Goal: Task Accomplishment & Management: Complete application form

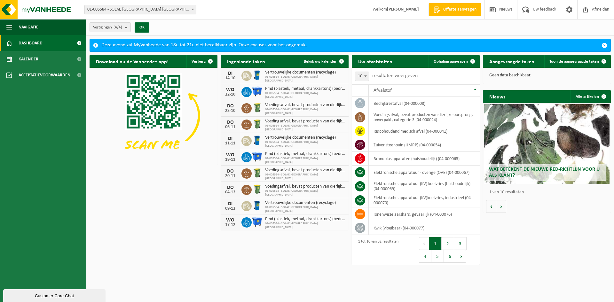
click at [518, 59] on h2 "Aangevraagde taken" at bounding box center [512, 61] width 58 height 12
click at [582, 62] on span "Toon de aangevraagde taken" at bounding box center [574, 61] width 50 height 4
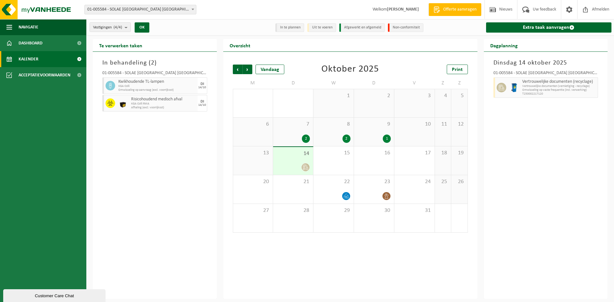
click at [294, 159] on div "14" at bounding box center [293, 161] width 40 height 28
click at [300, 157] on span "14" at bounding box center [293, 153] width 34 height 7
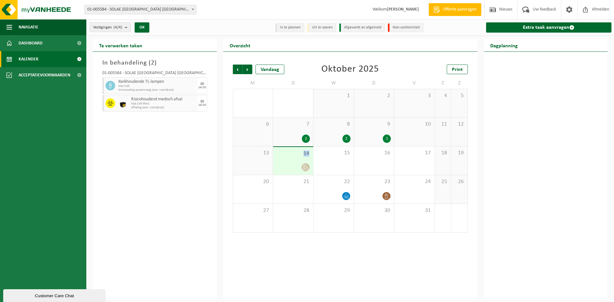
click at [300, 157] on span "14" at bounding box center [293, 153] width 34 height 7
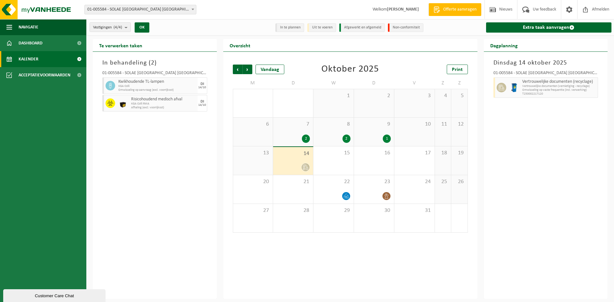
click at [506, 131] on div "Dinsdag 14 oktober 2025 01-005584 - SOLAE BELGIUM NV - IEPER Vertrouwelijke doc…" at bounding box center [546, 175] width 124 height 247
click at [507, 129] on div "Dinsdag 14 oktober 2025 01-005584 - SOLAE BELGIUM NV - IEPER Vertrouwelijke doc…" at bounding box center [546, 175] width 124 height 247
click at [508, 128] on div "Dinsdag 14 oktober 2025 01-005584 - SOLAE BELGIUM NV - IEPER Vertrouwelijke doc…" at bounding box center [546, 175] width 124 height 247
click at [509, 126] on div "Dinsdag 14 oktober 2025 01-005584 - SOLAE BELGIUM NV - IEPER Vertrouwelijke doc…" at bounding box center [546, 175] width 124 height 247
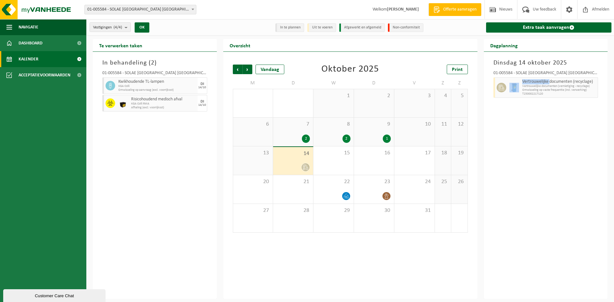
click at [509, 126] on div "Dinsdag 14 oktober 2025 01-005584 - SOLAE BELGIUM NV - IEPER Vertrouwelijke doc…" at bounding box center [546, 175] width 124 height 247
click at [508, 125] on div "Dinsdag 14 oktober 2025 01-005584 - SOLAE BELGIUM NV - IEPER Vertrouwelijke doc…" at bounding box center [546, 175] width 124 height 247
click at [508, 126] on div "Dinsdag 14 oktober 2025 01-005584 - SOLAE BELGIUM NV - IEPER Vertrouwelijke doc…" at bounding box center [546, 175] width 124 height 247
click at [506, 126] on div "Dinsdag 14 oktober 2025 01-005584 - SOLAE BELGIUM NV - IEPER Vertrouwelijke doc…" at bounding box center [546, 175] width 124 height 247
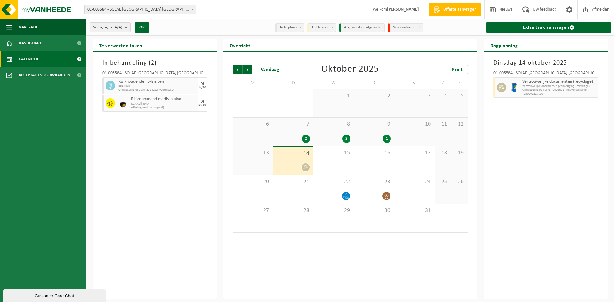
drag, startPoint x: 504, startPoint y: 129, endPoint x: 496, endPoint y: 130, distance: 8.8
click at [503, 130] on div "Dinsdag 14 oktober 2025 01-005584 - SOLAE BELGIUM NV - IEPER Vertrouwelijke doc…" at bounding box center [546, 175] width 124 height 247
click at [386, 153] on span "16" at bounding box center [374, 153] width 34 height 7
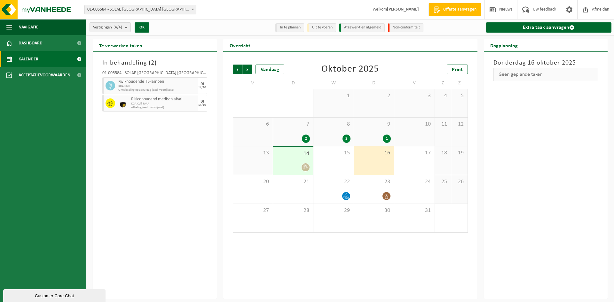
click at [603, 169] on div "Donderdag 16 oktober 2025 Geen geplande taken" at bounding box center [546, 175] width 124 height 247
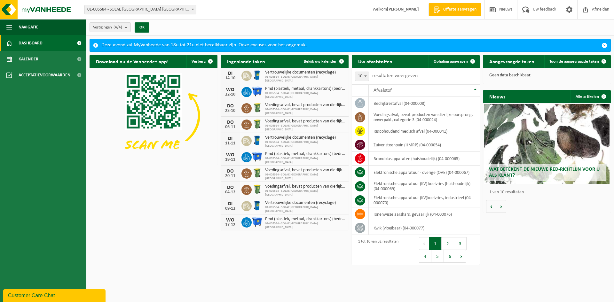
click at [325, 295] on html "Vestiging: 01-005584 - SOLAE BELGIUM NV - IEPER 10-860198 - IFF NOURISH - IEPER…" at bounding box center [307, 151] width 614 height 302
click at [356, 277] on html "Vestiging: 01-005584 - SOLAE BELGIUM NV - IEPER 10-860198 - IFF NOURISH - IEPER…" at bounding box center [307, 151] width 614 height 302
click at [560, 59] on link "Toon de aangevraagde taken" at bounding box center [577, 61] width 66 height 13
drag, startPoint x: 441, startPoint y: 61, endPoint x: 445, endPoint y: 60, distance: 4.3
click at [441, 61] on span "Ophaling aanvragen" at bounding box center [451, 61] width 34 height 4
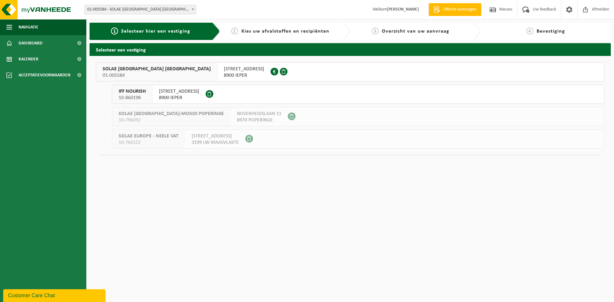
click at [224, 71] on span "ZWAANHOFWEG 1" at bounding box center [244, 69] width 40 height 6
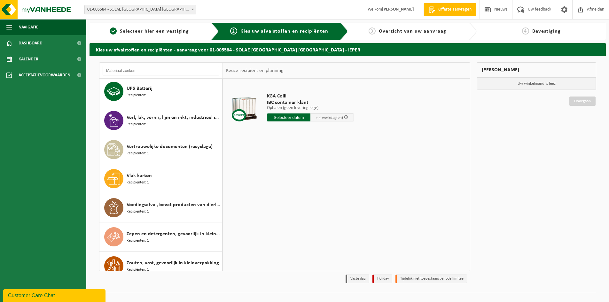
scroll to position [1151, 0]
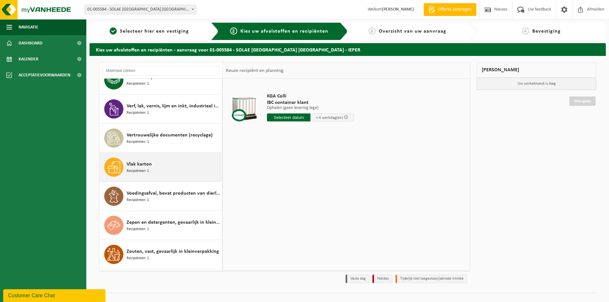
click at [131, 162] on span "Vlak karton" at bounding box center [139, 165] width 25 height 8
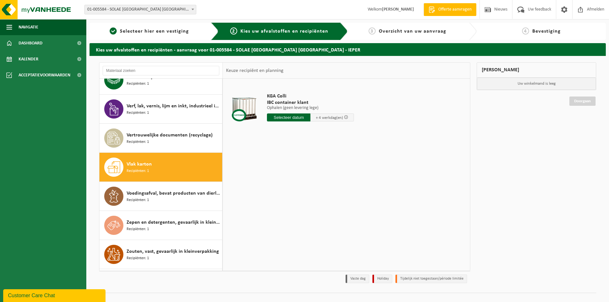
scroll to position [1206, 0]
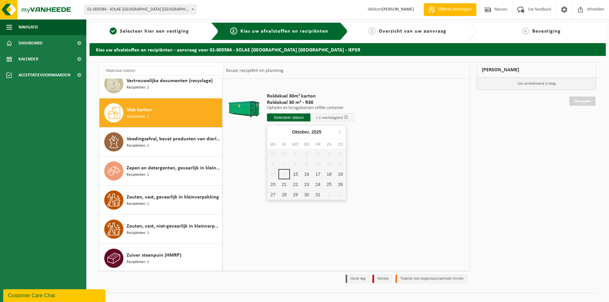
click at [291, 117] on input "text" at bounding box center [288, 118] width 43 height 8
click at [295, 176] on div "15" at bounding box center [295, 174] width 11 height 10
type input "Van 2025-10-15"
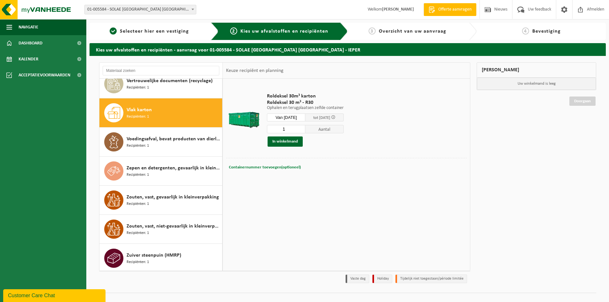
click at [289, 167] on span "Containernummer toevoegen(optioneel)" at bounding box center [265, 167] width 72 height 4
click at [277, 168] on input "text" at bounding box center [309, 167] width 117 height 9
type input "R30-225"
click at [288, 142] on button "In winkelmand" at bounding box center [285, 142] width 35 height 10
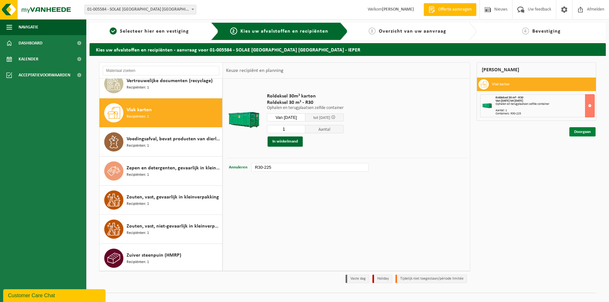
click at [585, 130] on link "Doorgaan" at bounding box center [583, 131] width 26 height 9
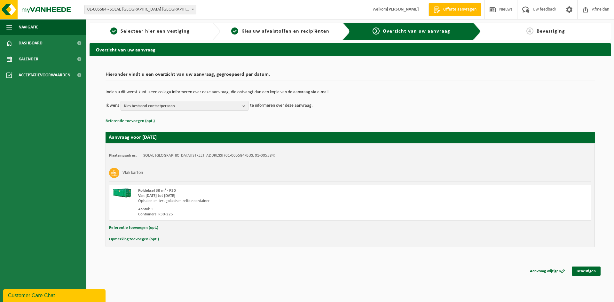
click at [168, 104] on span "Kies bestaand contactpersoon" at bounding box center [182, 106] width 116 height 10
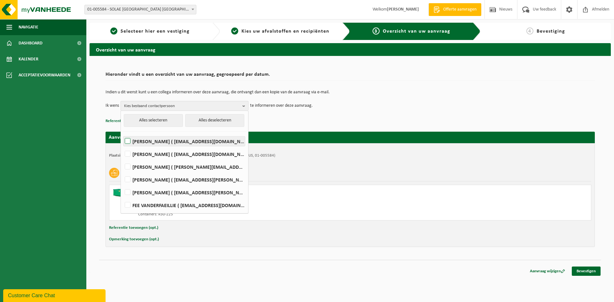
click at [152, 142] on label "REGINE BATTHEU ( regine.battheu@iff.com )" at bounding box center [184, 142] width 122 height 10
click at [123, 133] on input "REGINE BATTHEU ( regine.battheu@iff.com )" at bounding box center [122, 133] width 0 height 0
checkbox input "true"
click at [585, 273] on link "Bevestigen" at bounding box center [586, 271] width 29 height 9
